Goal: Task Accomplishment & Management: Complete application form

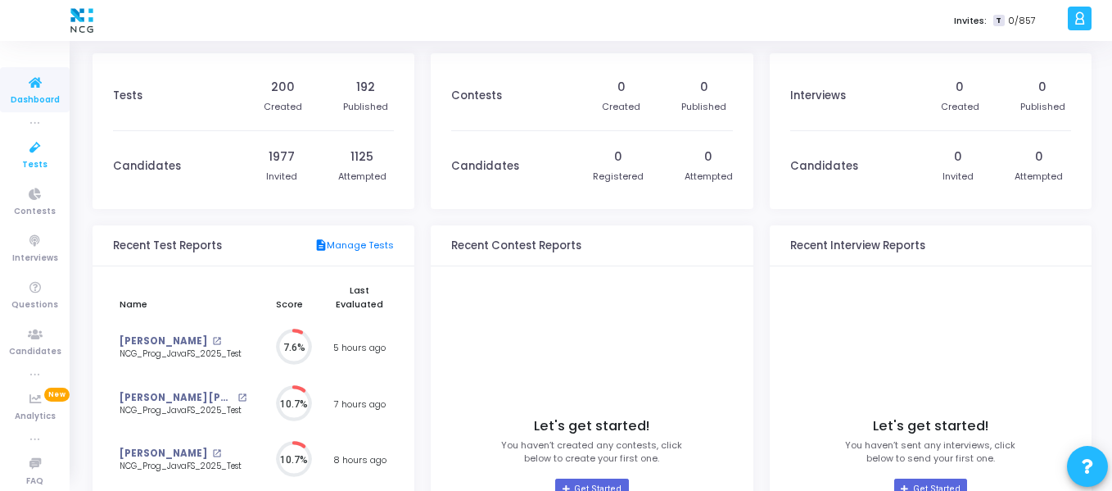
click at [17, 161] on link "Tests" at bounding box center [35, 154] width 70 height 45
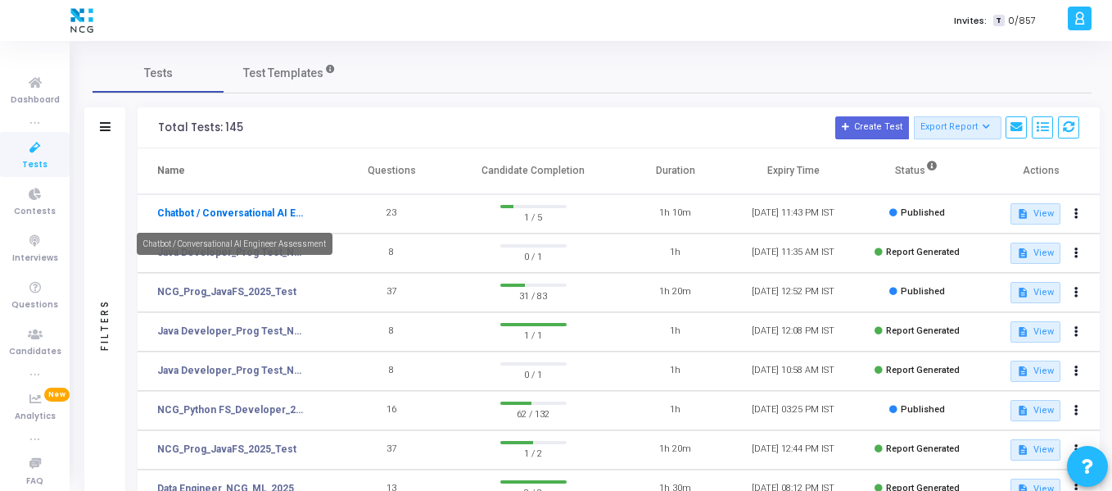
click at [253, 208] on link "Chatbot / Conversational AI Engineer Assessment" at bounding box center [232, 213] width 151 height 15
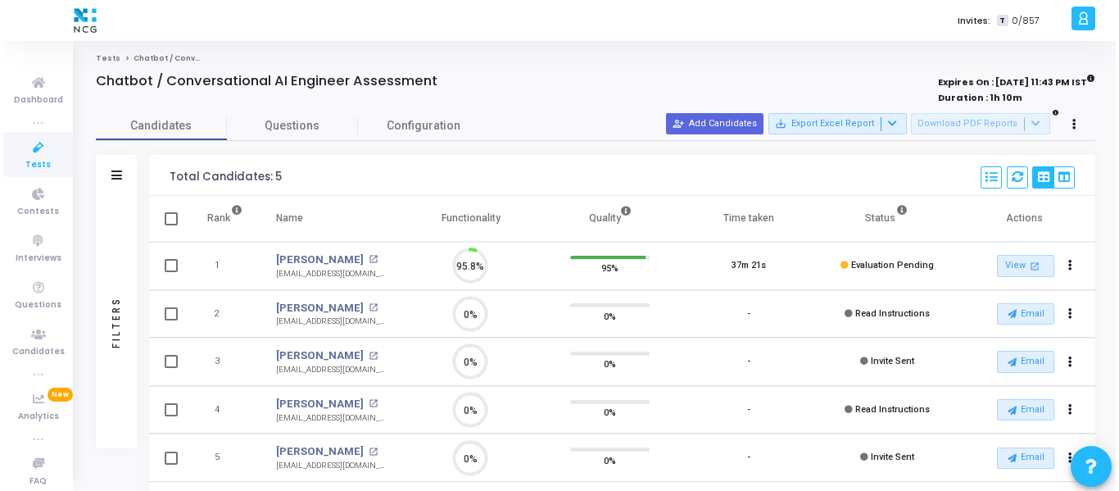
scroll to position [34, 42]
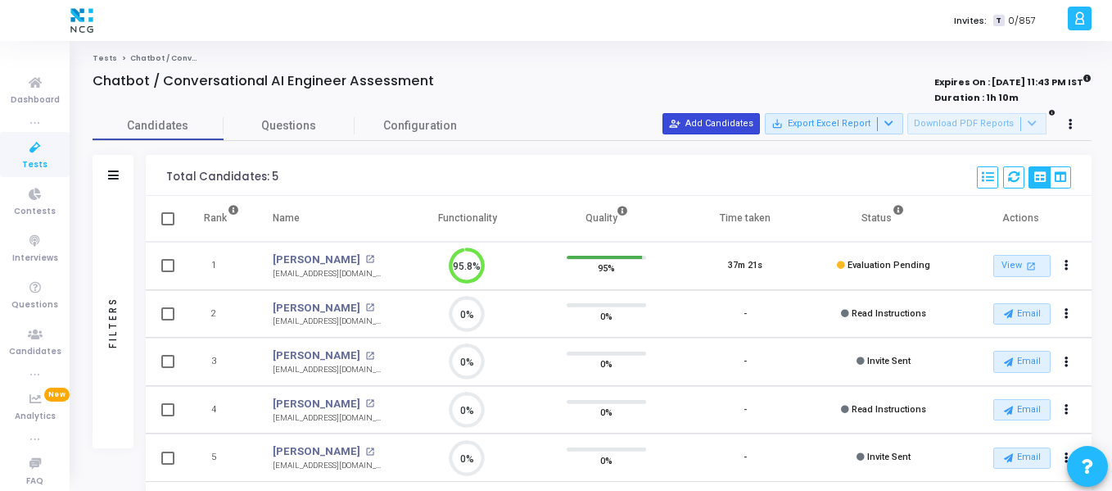
click at [699, 128] on button "person_add_alt Add Candidates" at bounding box center [711, 123] width 97 height 21
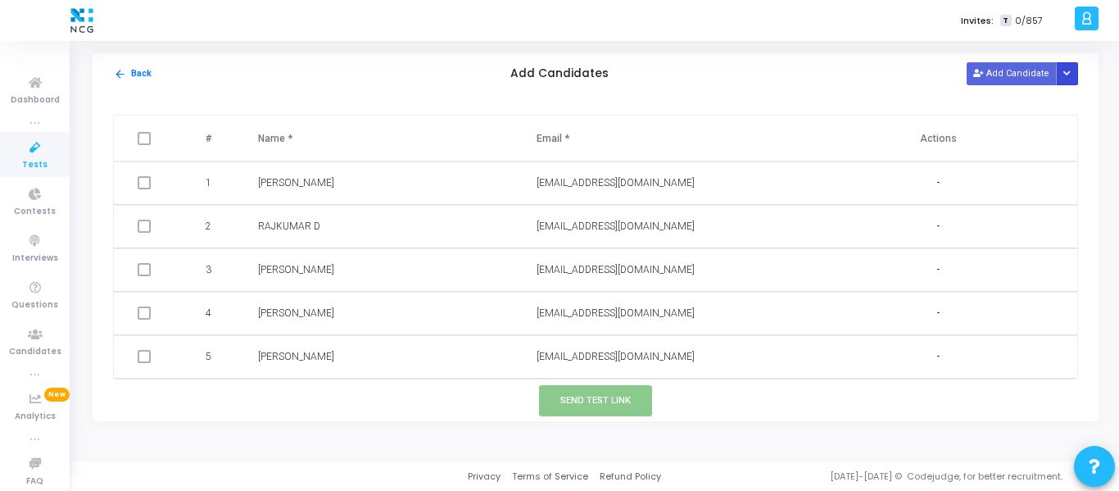
click at [1068, 79] on button "Button group with nested dropdown" at bounding box center [1067, 73] width 23 height 22
click at [1032, 114] on button "Upload Candidate List" at bounding box center [1007, 105] width 125 height 22
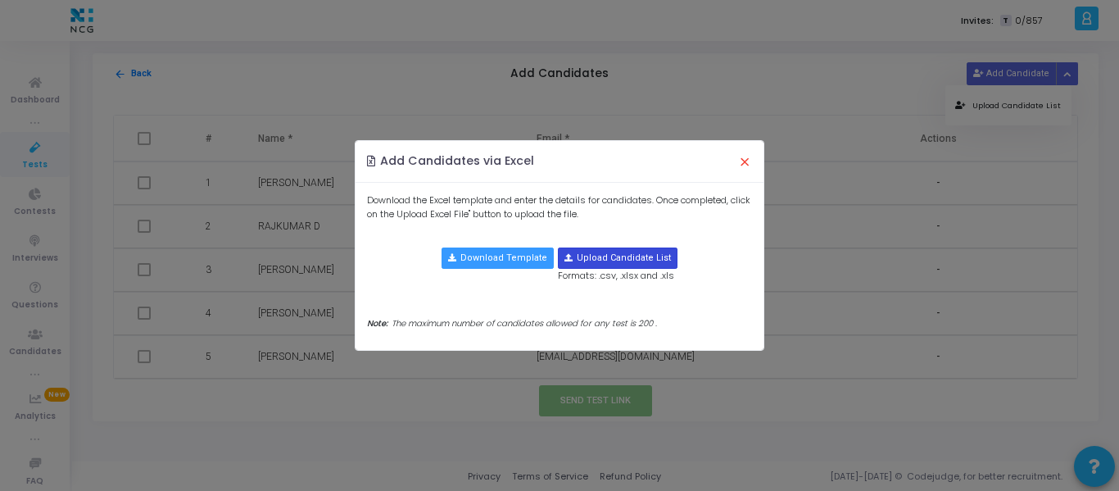
click at [601, 256] on input "file" at bounding box center [618, 258] width 118 height 20
type input "C:\fakepath\CodeJudge Test_Python.csv"
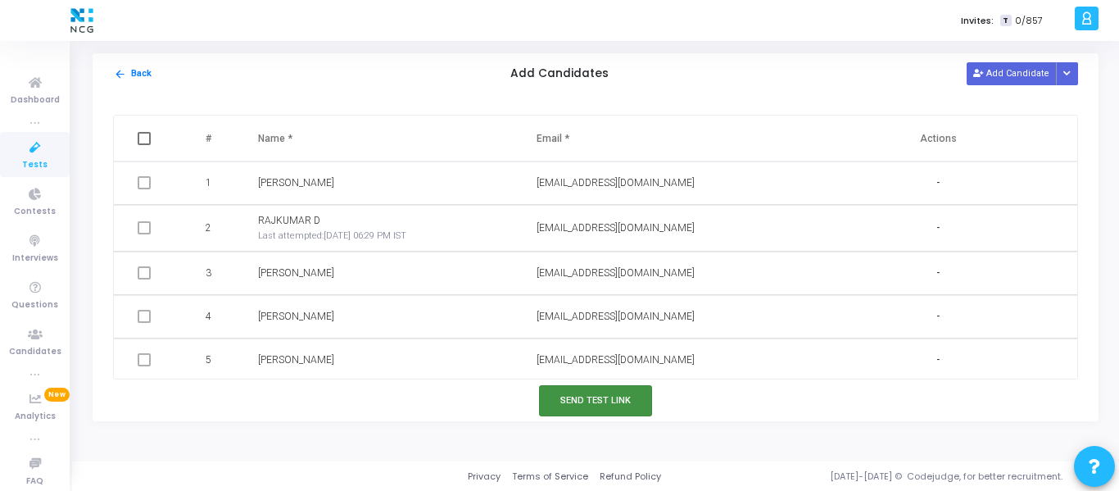
click at [584, 396] on button "Send Test Link" at bounding box center [595, 400] width 113 height 30
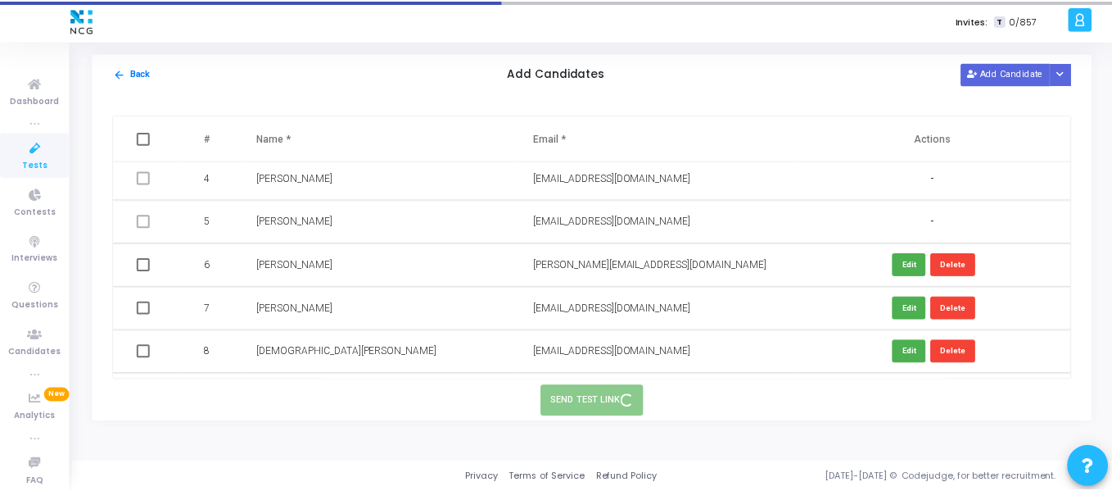
scroll to position [177, 0]
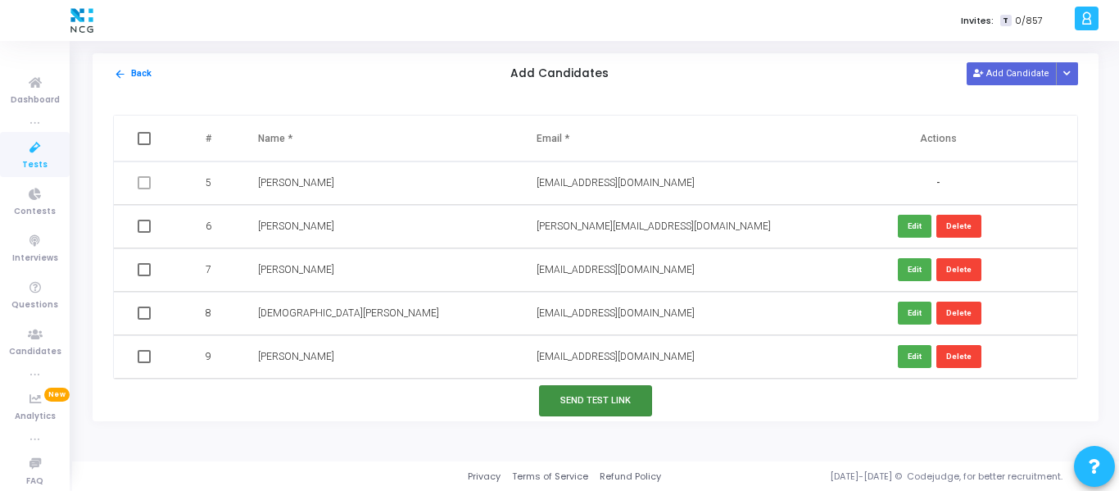
click at [592, 399] on button "Send Test Link" at bounding box center [595, 400] width 113 height 30
click at [25, 163] on span "Tests" at bounding box center [34, 165] width 25 height 14
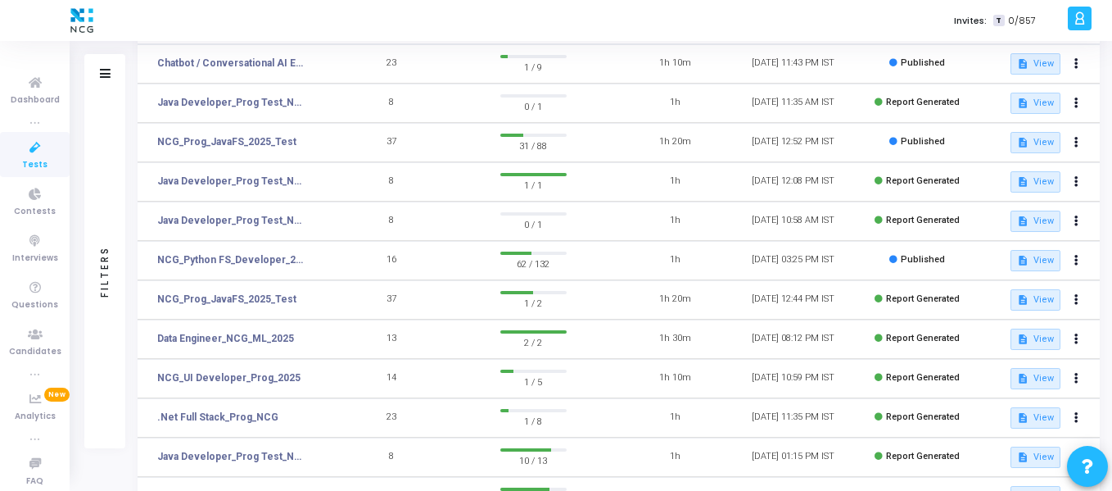
scroll to position [151, 0]
click at [283, 258] on link "NCG_Python FS_Developer_2025" at bounding box center [232, 258] width 151 height 15
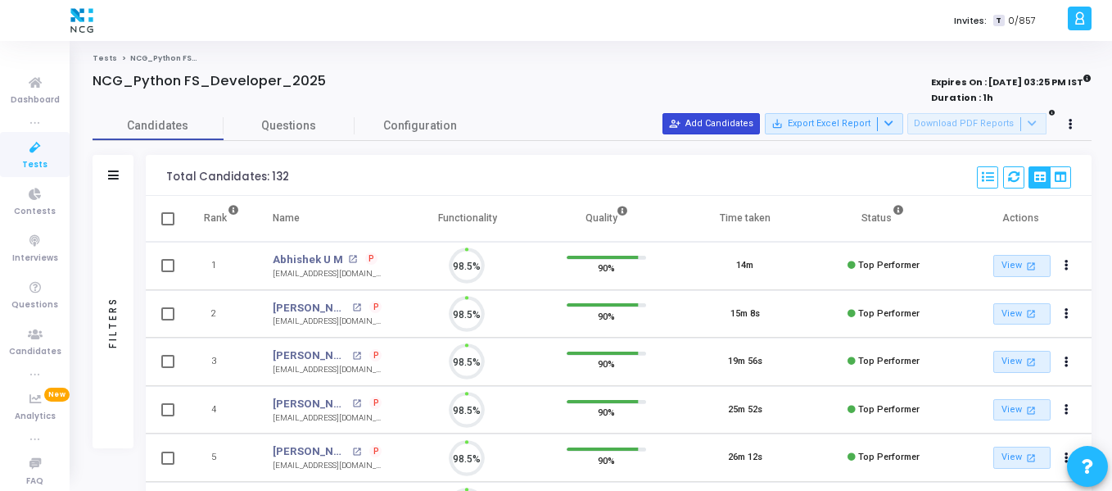
scroll to position [34, 42]
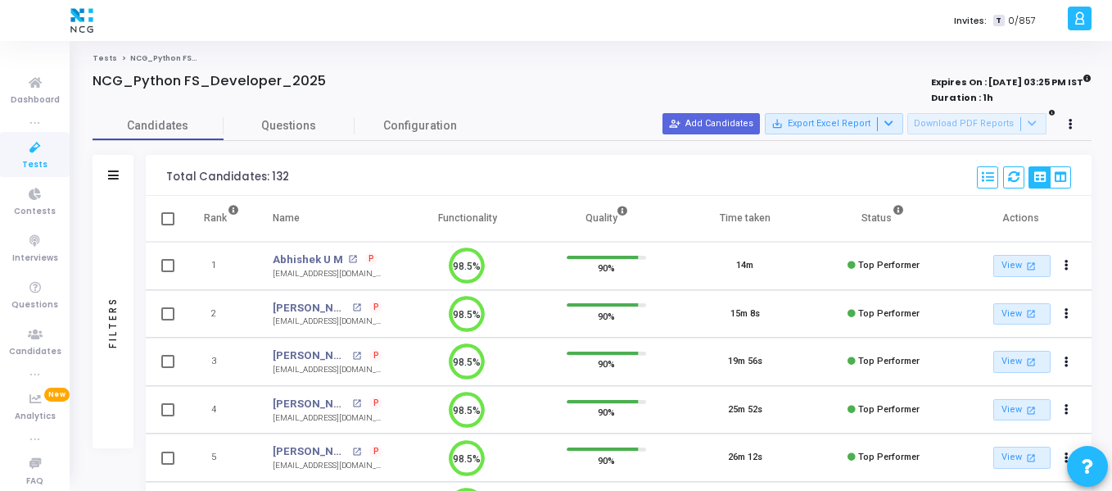
click at [36, 153] on icon at bounding box center [35, 148] width 34 height 20
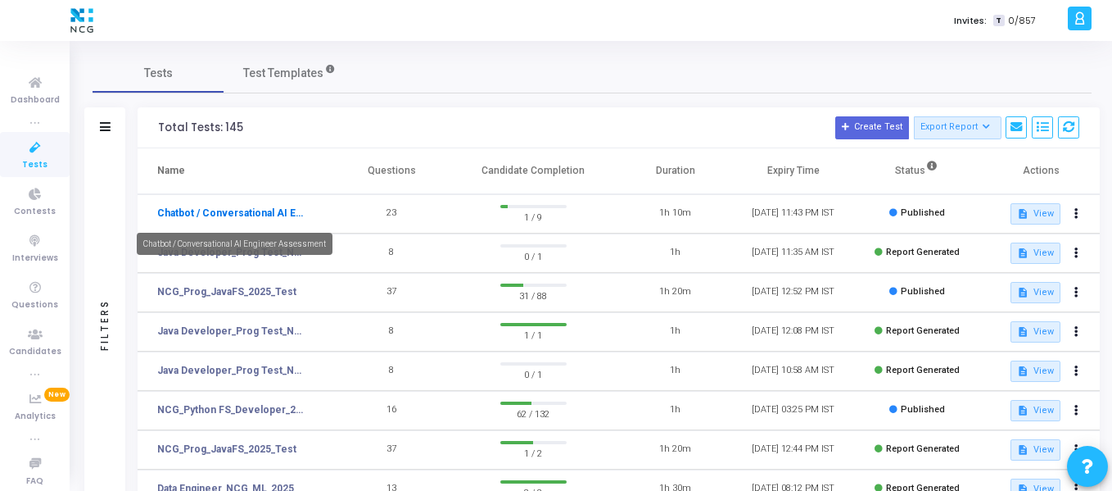
click at [230, 211] on link "Chatbot / Conversational AI Engineer Assessment" at bounding box center [232, 213] width 151 height 15
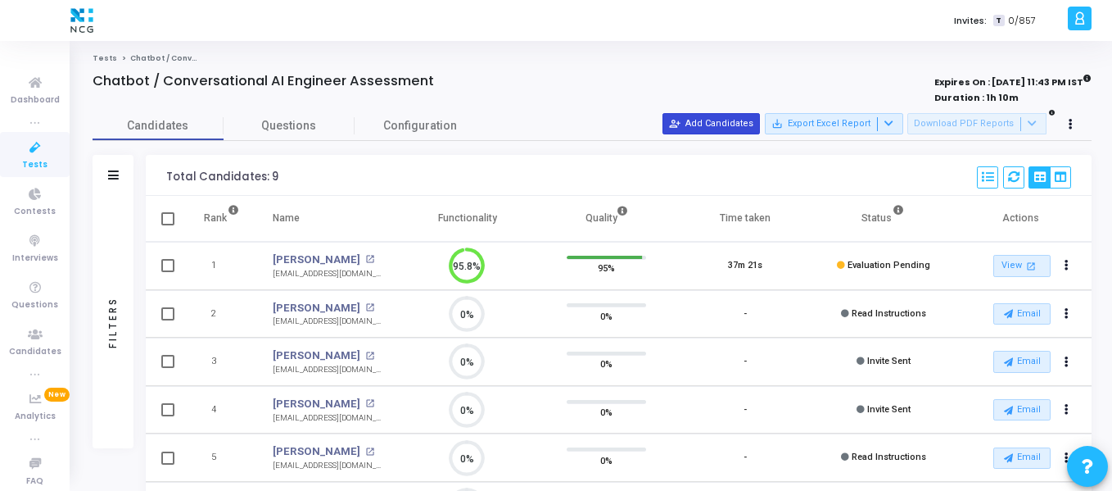
click at [735, 113] on button "person_add_alt Add Candidates" at bounding box center [711, 123] width 97 height 21
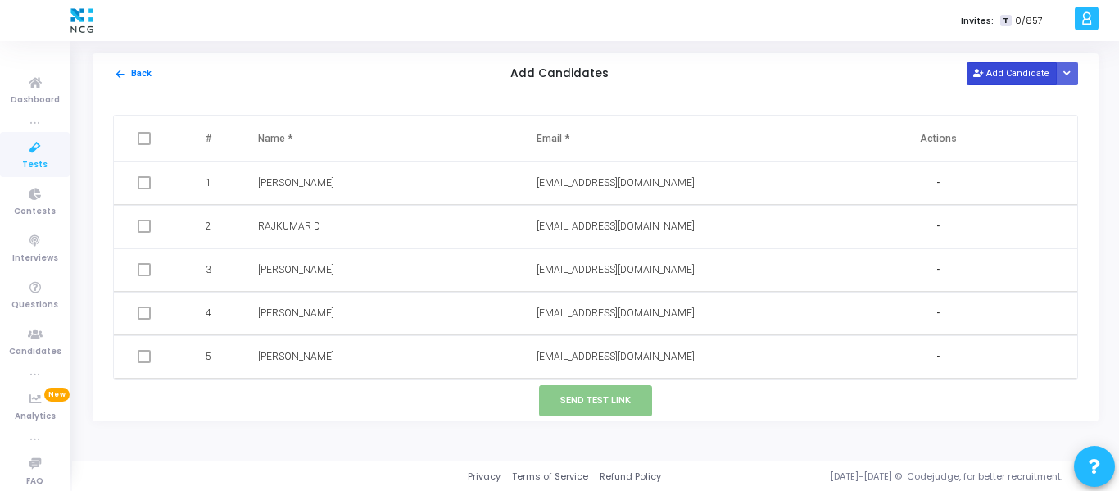
click at [1021, 76] on button "Add Candidate" at bounding box center [1011, 73] width 90 height 22
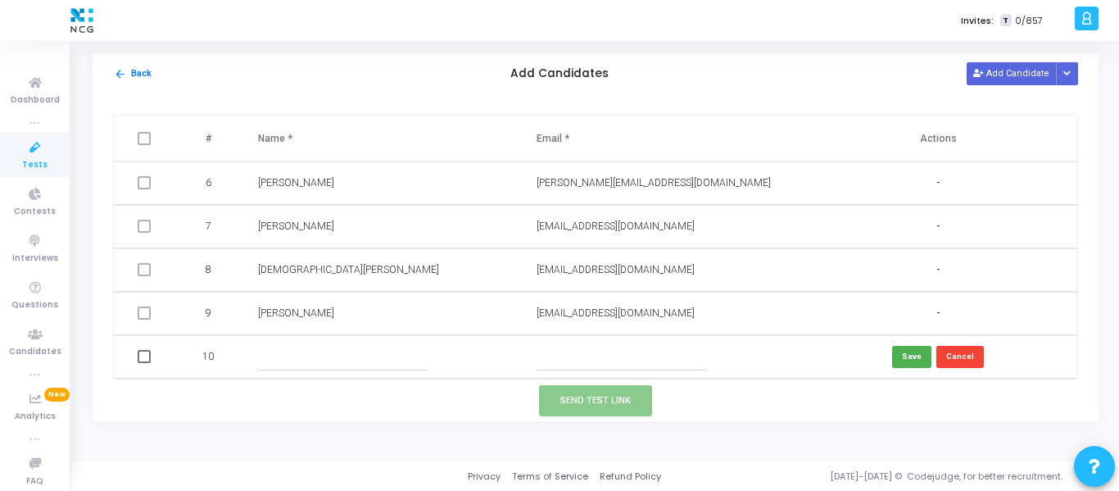
click at [401, 355] on input "text" at bounding box center [343, 356] width 170 height 27
paste input "[PERSON_NAME]"
type input "[PERSON_NAME]"
paste input "[EMAIL_ADDRESS][DOMAIN_NAME]"
type input "[EMAIL_ADDRESS][DOMAIN_NAME]"
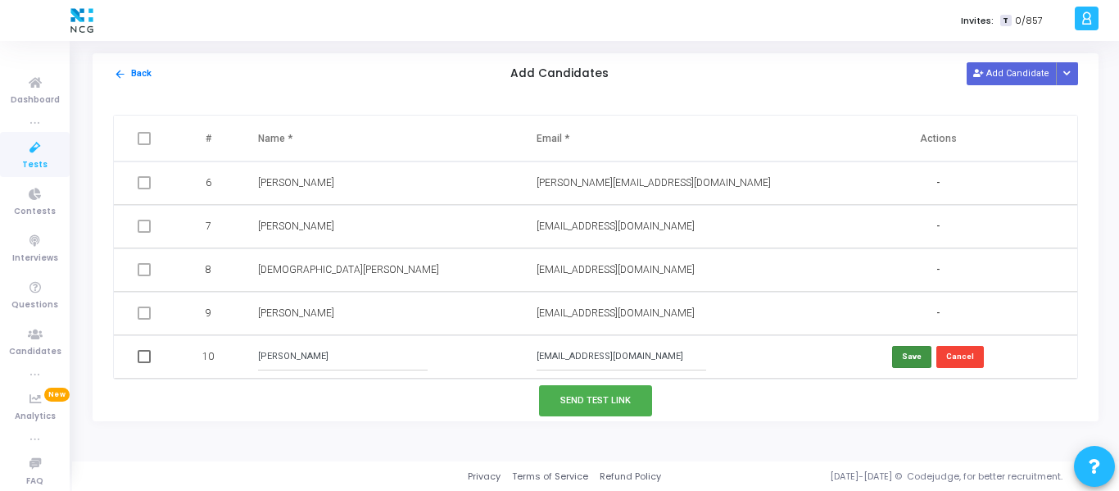
click button "Save" at bounding box center [911, 357] width 39 height 22
click at [581, 397] on button "Send Test Link" at bounding box center [595, 400] width 113 height 30
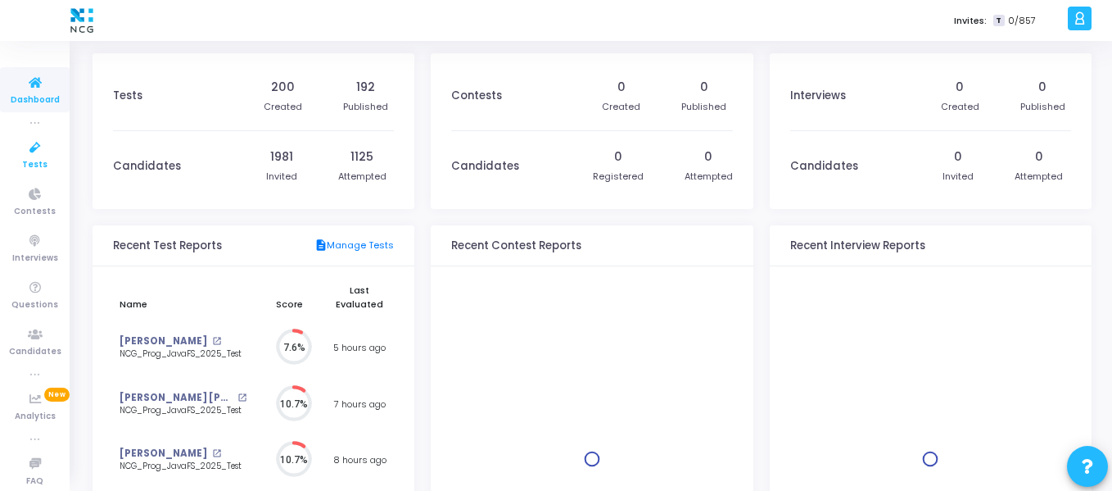
click at [29, 161] on span "Tests" at bounding box center [34, 165] width 25 height 14
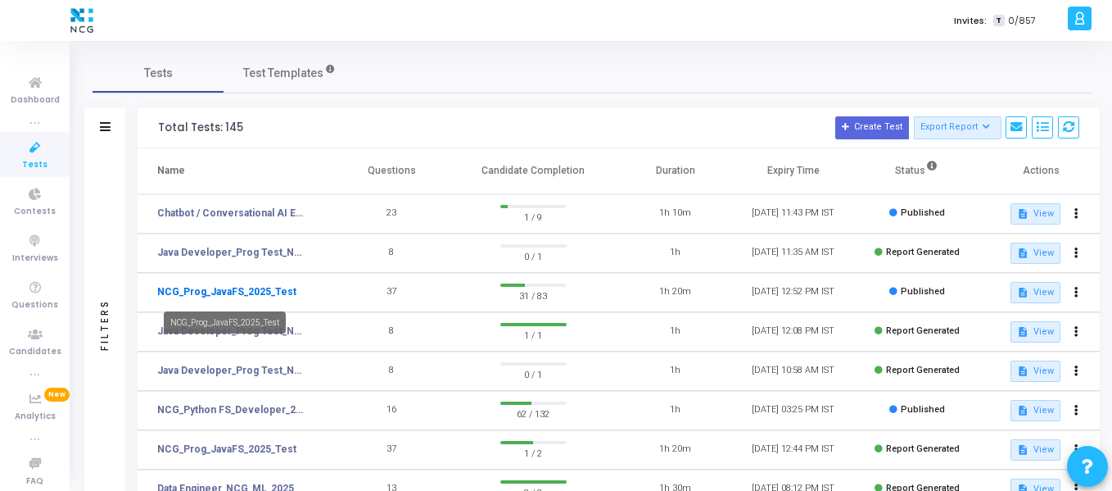
click at [229, 292] on link "NCG_Prog_JavaFS_2025_Test" at bounding box center [226, 291] width 139 height 15
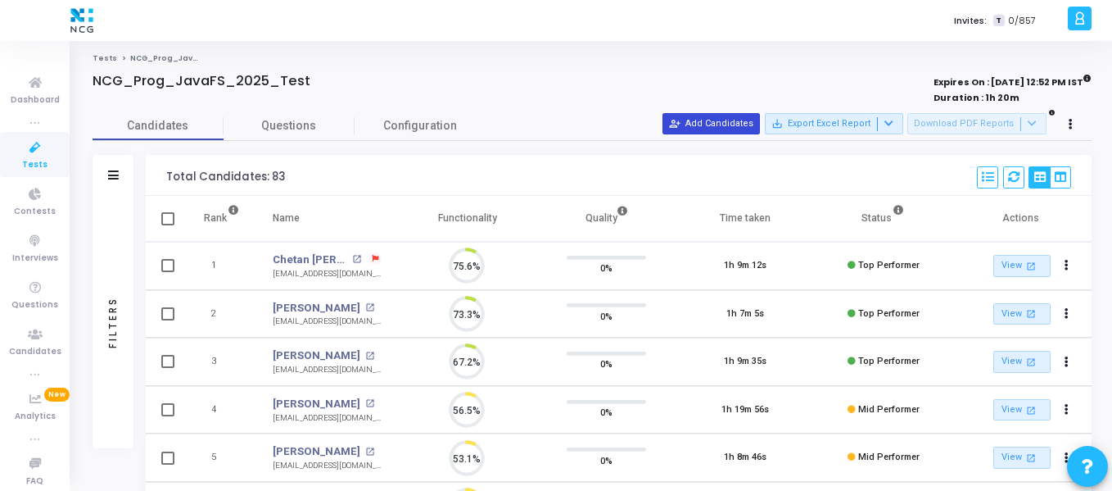
scroll to position [34, 42]
click at [760, 126] on button "person_add_alt Add Candidates" at bounding box center [711, 123] width 97 height 21
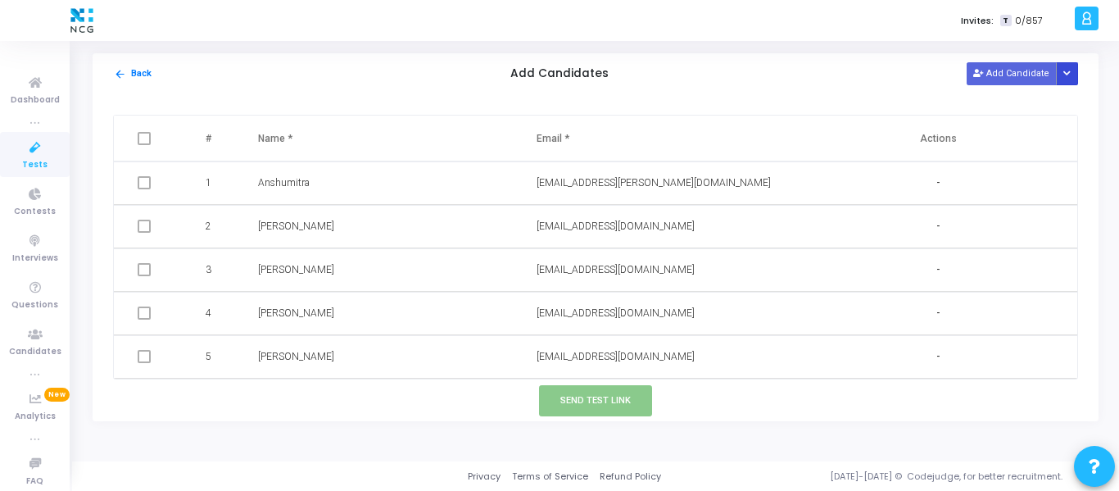
click at [1069, 72] on icon "Button group with nested dropdown" at bounding box center [1066, 74] width 7 height 8
click at [1018, 112] on button "Upload Candidate List" at bounding box center [1007, 105] width 125 height 22
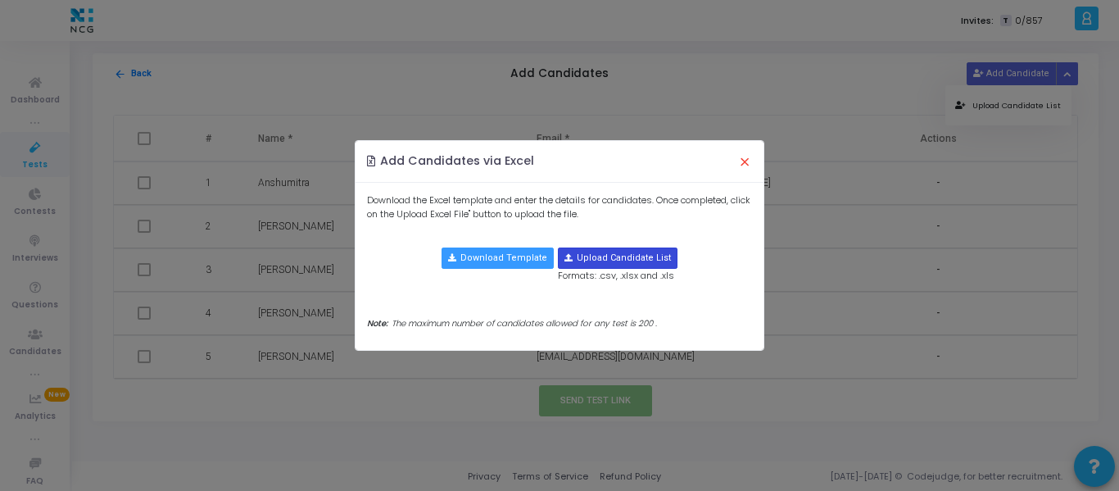
click at [578, 256] on input "file" at bounding box center [618, 258] width 118 height 20
type input "C:\fakepath\CodeJudge Test_Java.csv"
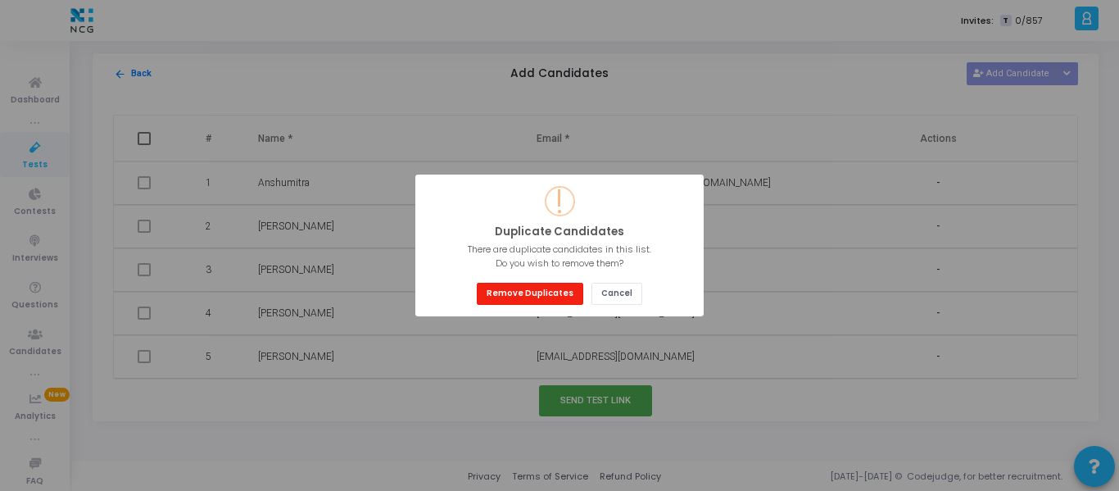
click at [536, 294] on button "Remove Duplicates" at bounding box center [530, 294] width 106 height 22
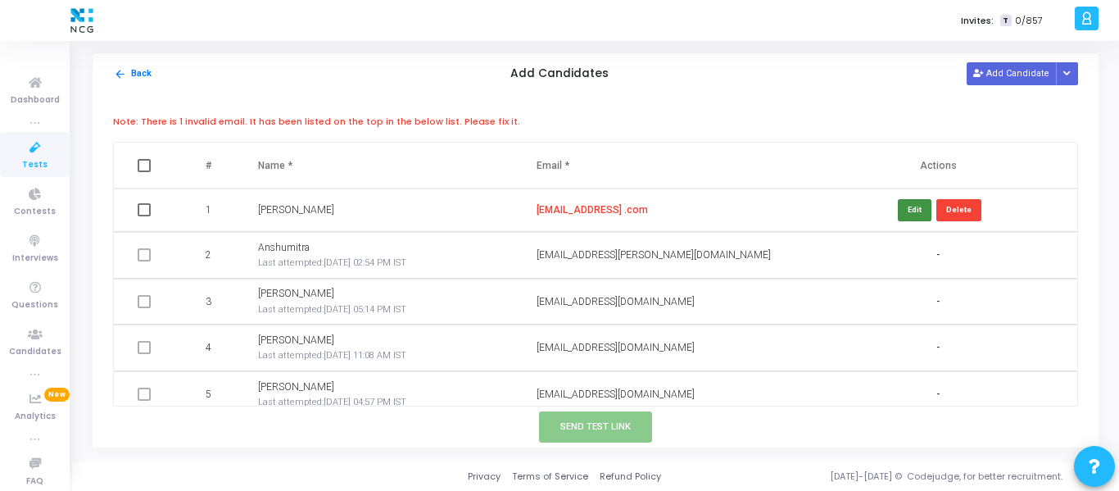
click at [898, 211] on button "Edit" at bounding box center [915, 210] width 34 height 22
click at [654, 208] on input "vyasprashant290690@gmail .com" at bounding box center [621, 210] width 170 height 27
type input "vyasprashant290690@gmail.com"
click at [896, 215] on button "Save" at bounding box center [911, 210] width 39 height 22
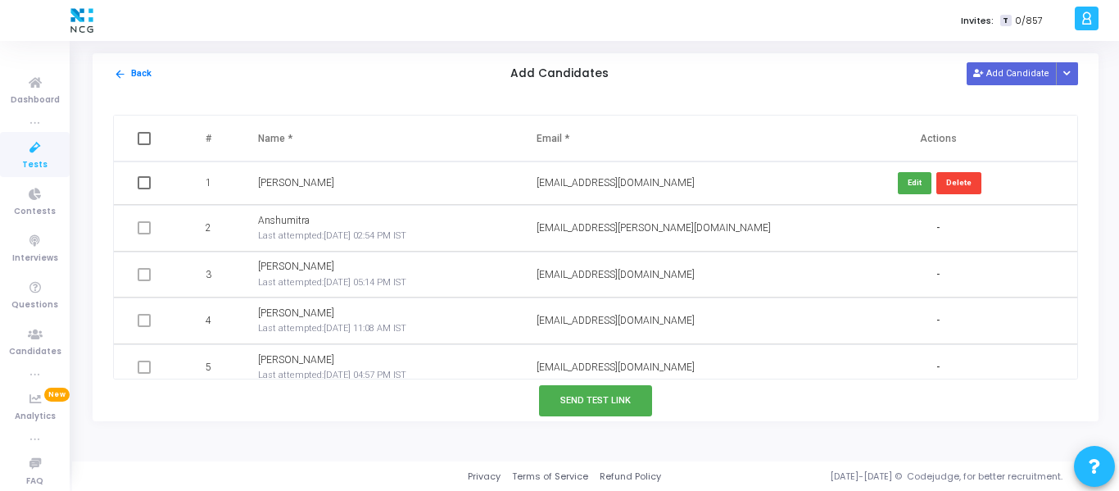
click at [576, 384] on div "Send Test Link" at bounding box center [596, 400] width 1006 height 41
click at [575, 390] on button "Send Test Link" at bounding box center [595, 400] width 113 height 30
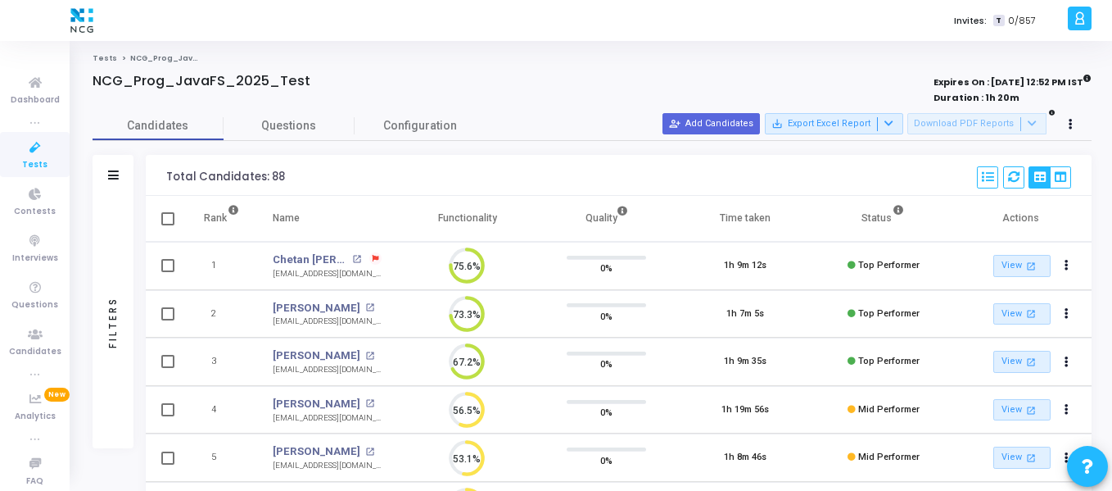
click at [22, 154] on icon at bounding box center [35, 148] width 34 height 20
